Goal: Information Seeking & Learning: Learn about a topic

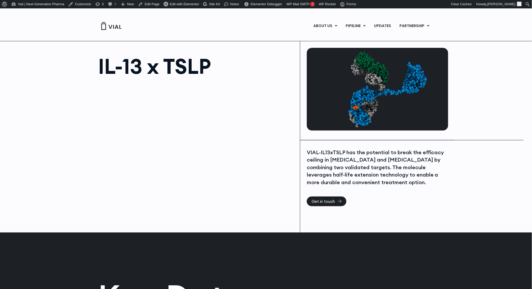
click at [289, 150] on div at bounding box center [196, 141] width 197 height 118
